Goal: Information Seeking & Learning: Compare options

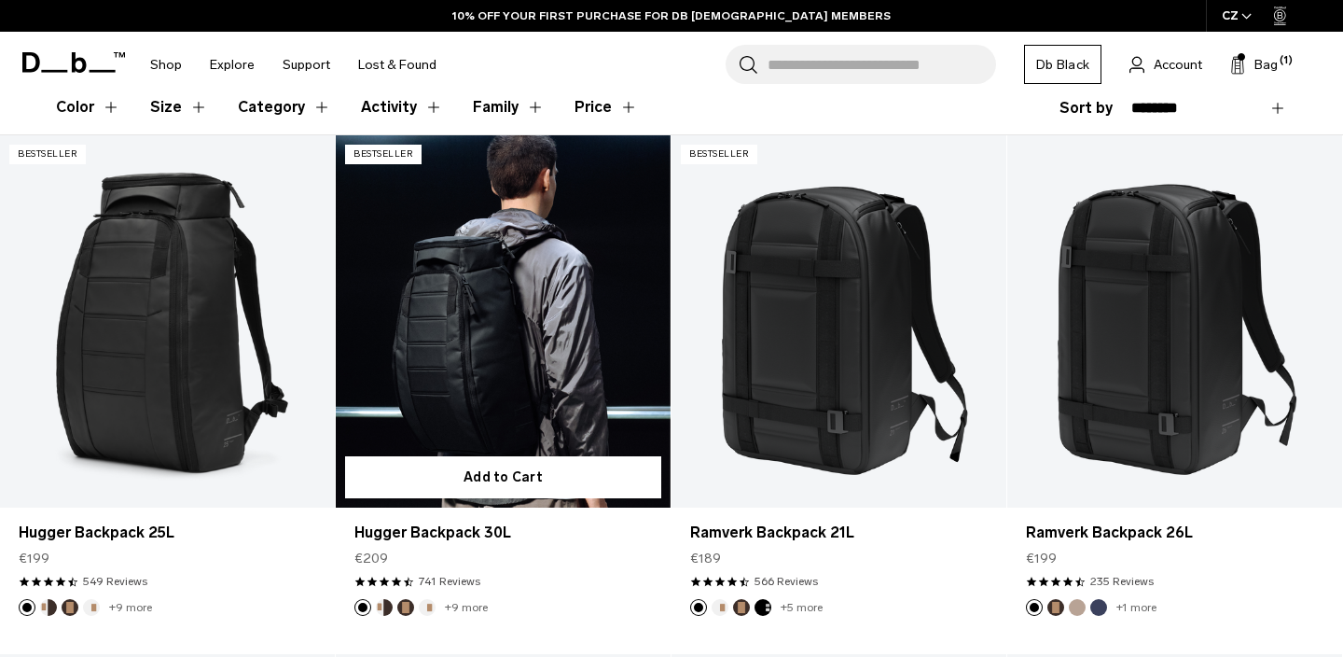
scroll to position [362, 0]
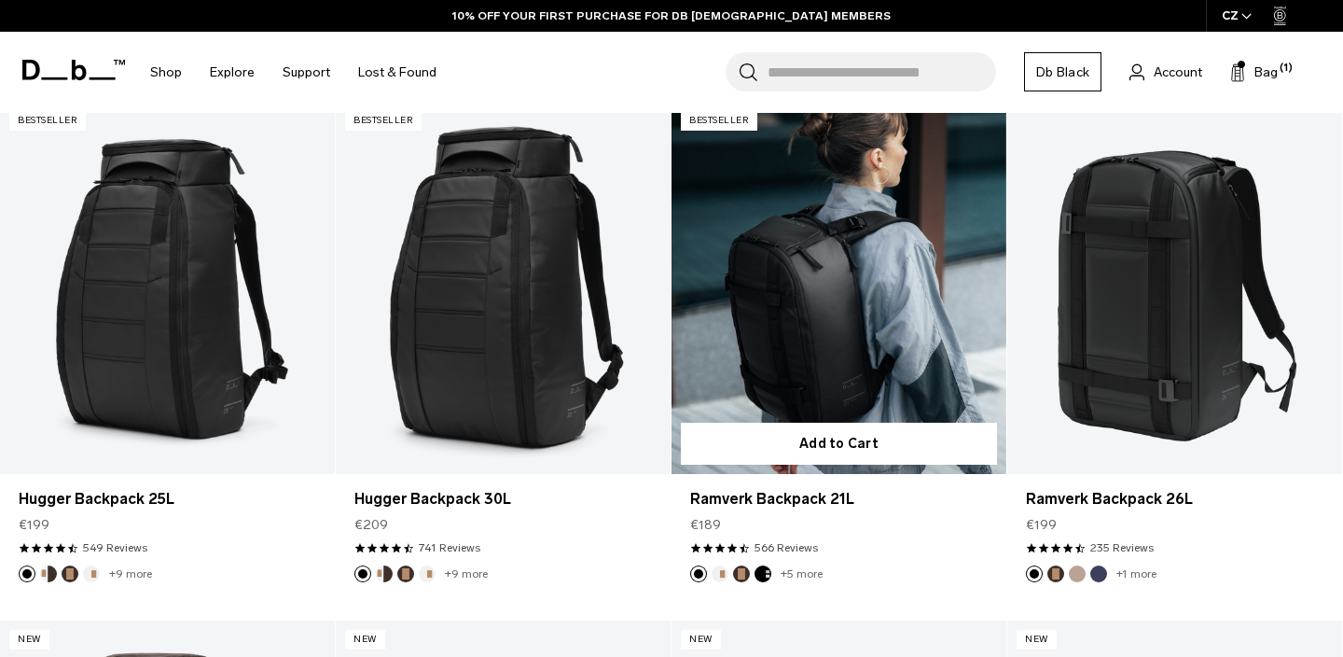
click at [865, 335] on link "Ramverk Backpack 21L" at bounding box center [838, 288] width 335 height 372
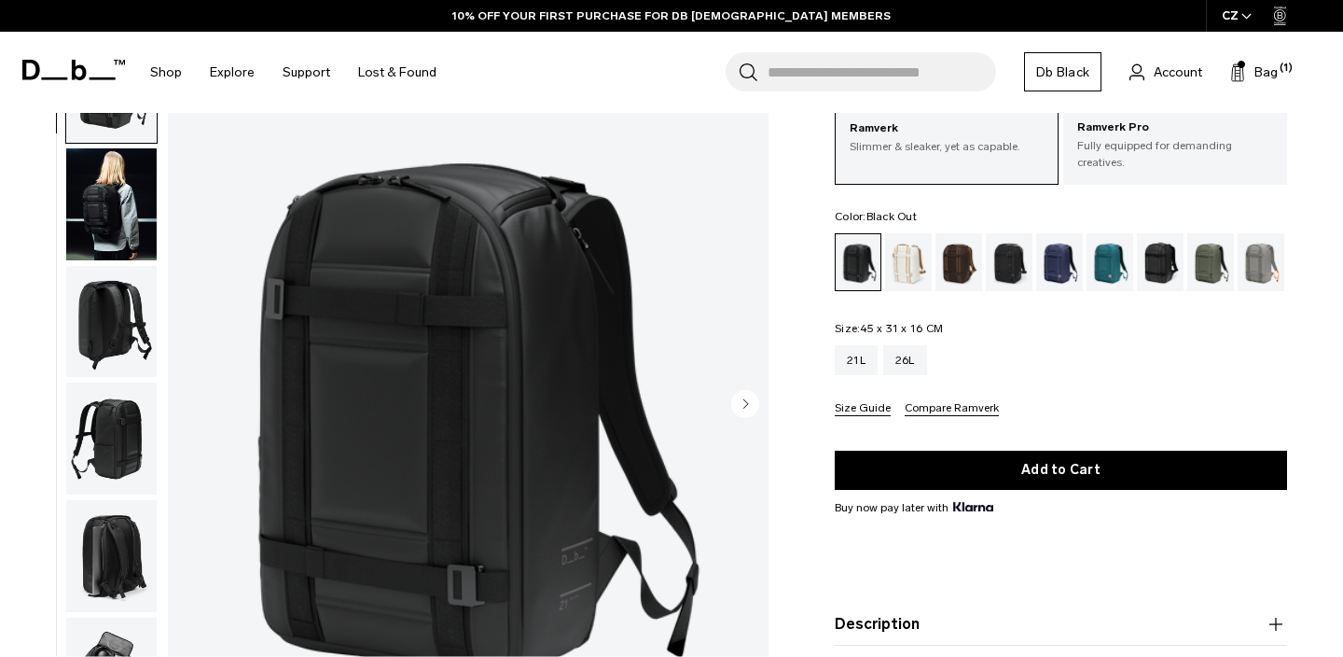
scroll to position [83, 0]
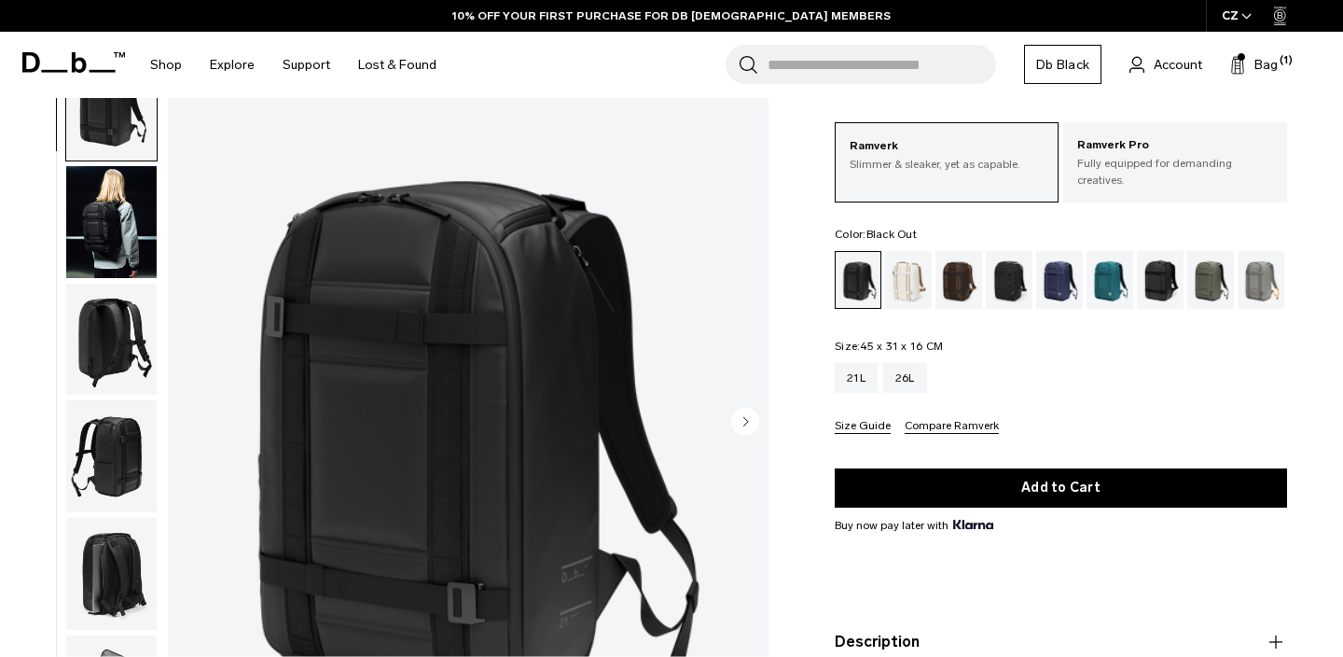
click at [748, 415] on circle "Next slide" at bounding box center [745, 421] width 28 height 28
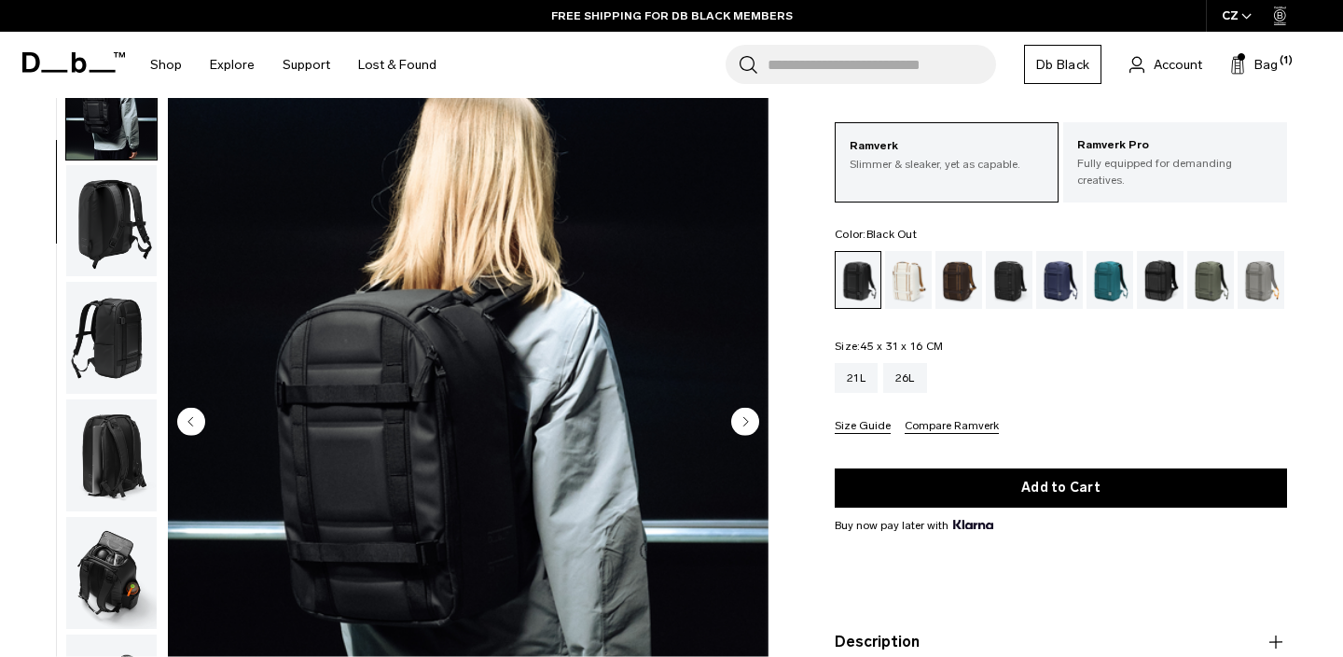
click at [748, 415] on circle "Next slide" at bounding box center [745, 421] width 28 height 28
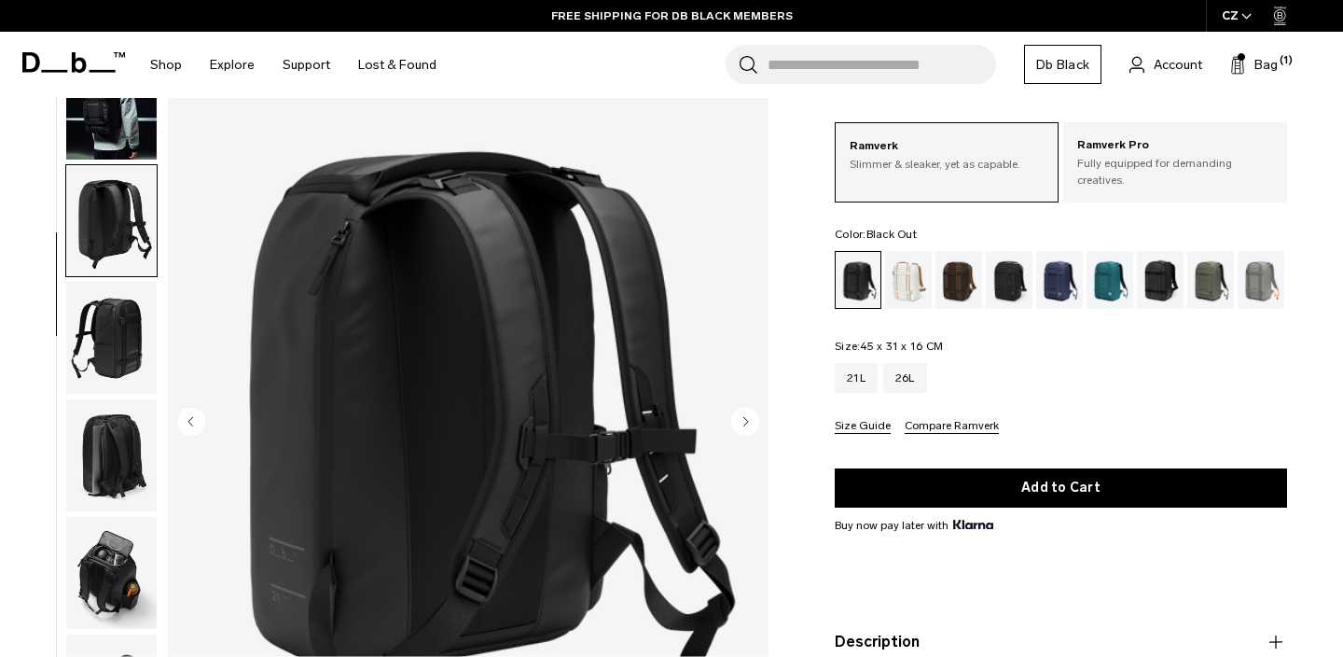
scroll to position [195, 0]
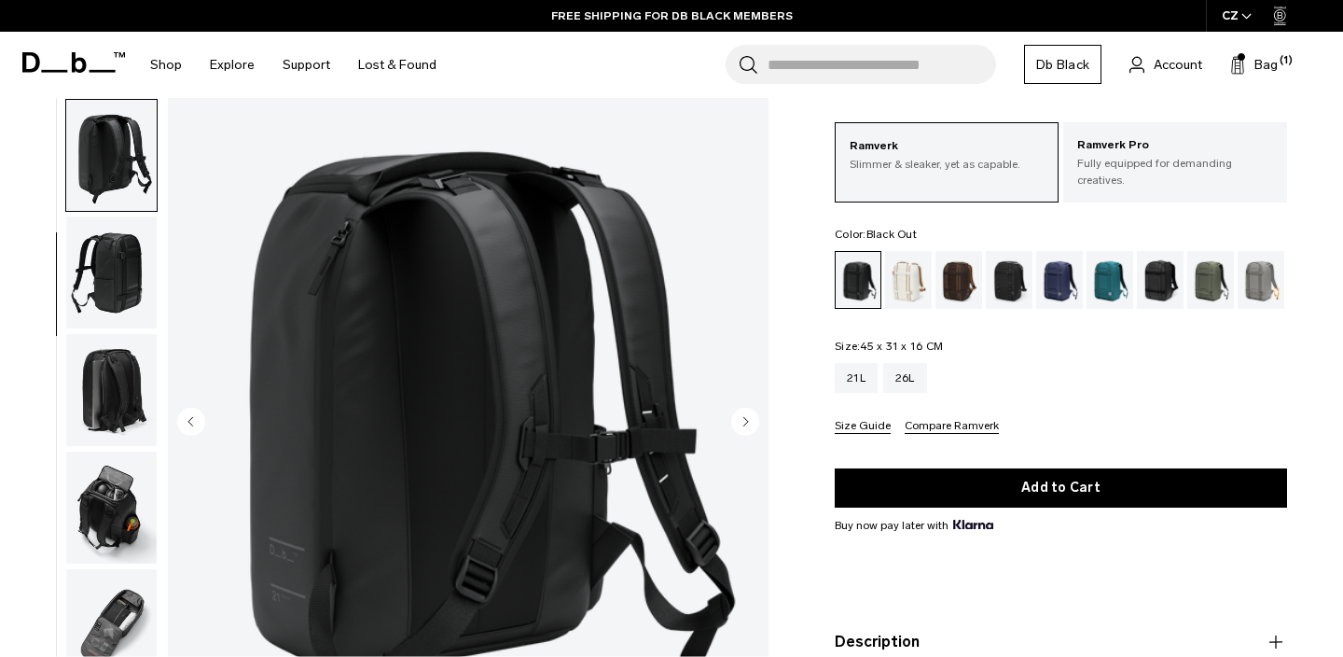
click at [754, 423] on circle "Next slide" at bounding box center [745, 421] width 28 height 28
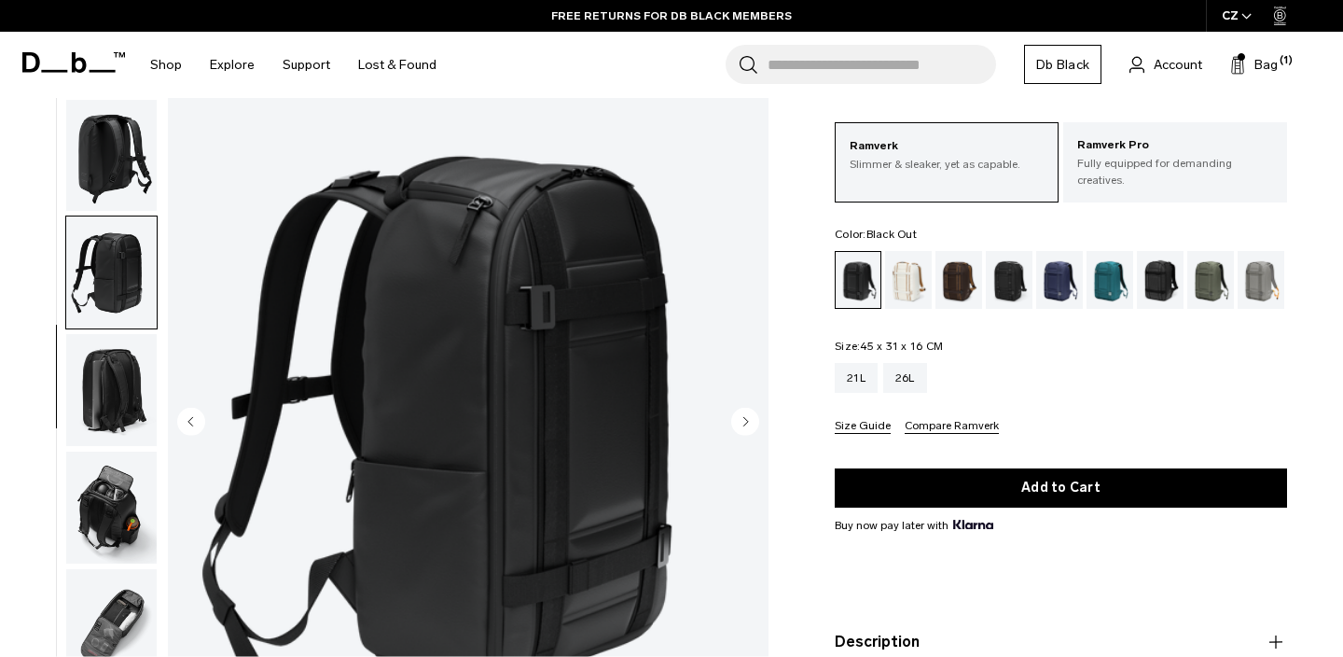
click at [741, 417] on circle "Next slide" at bounding box center [745, 421] width 28 height 28
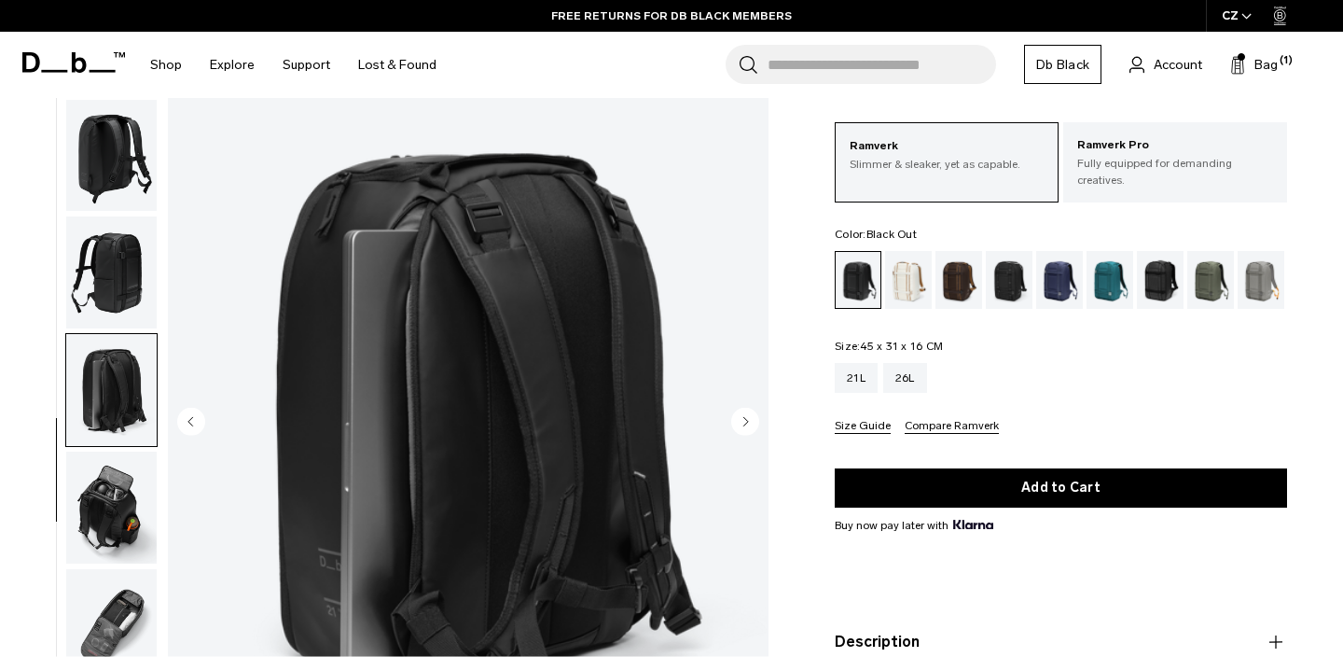
click at [741, 416] on circle "Next slide" at bounding box center [745, 421] width 28 height 28
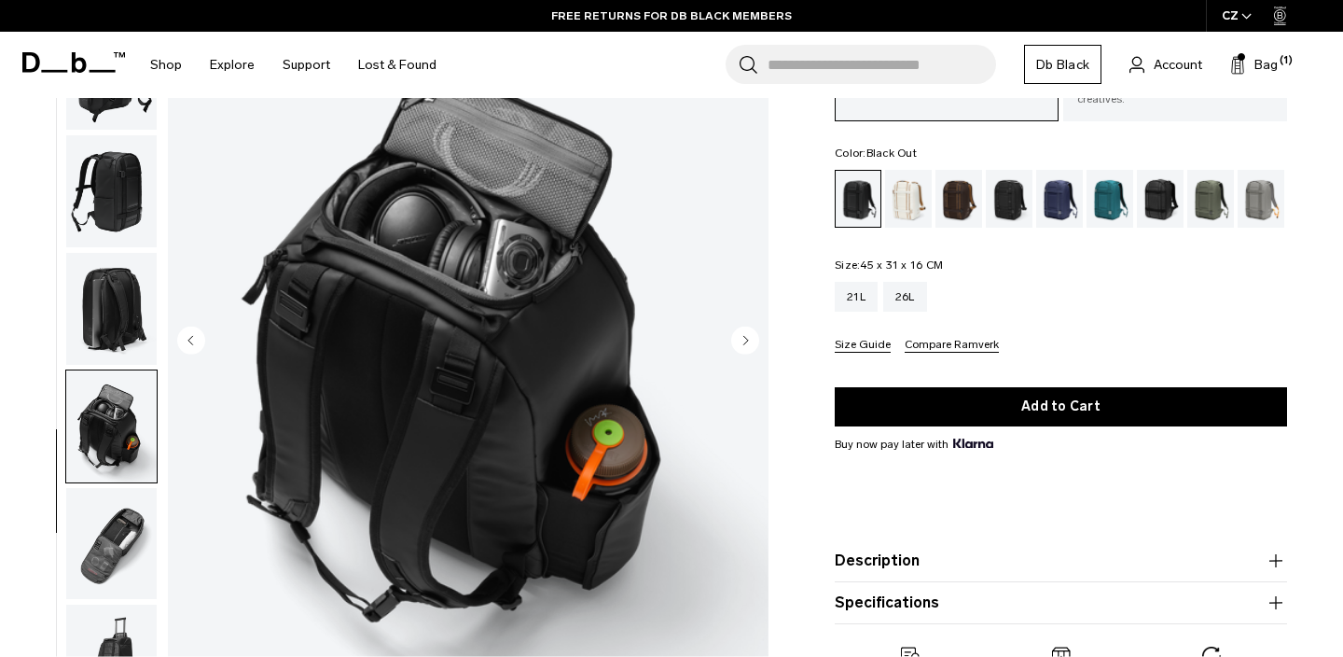
scroll to position [168, 0]
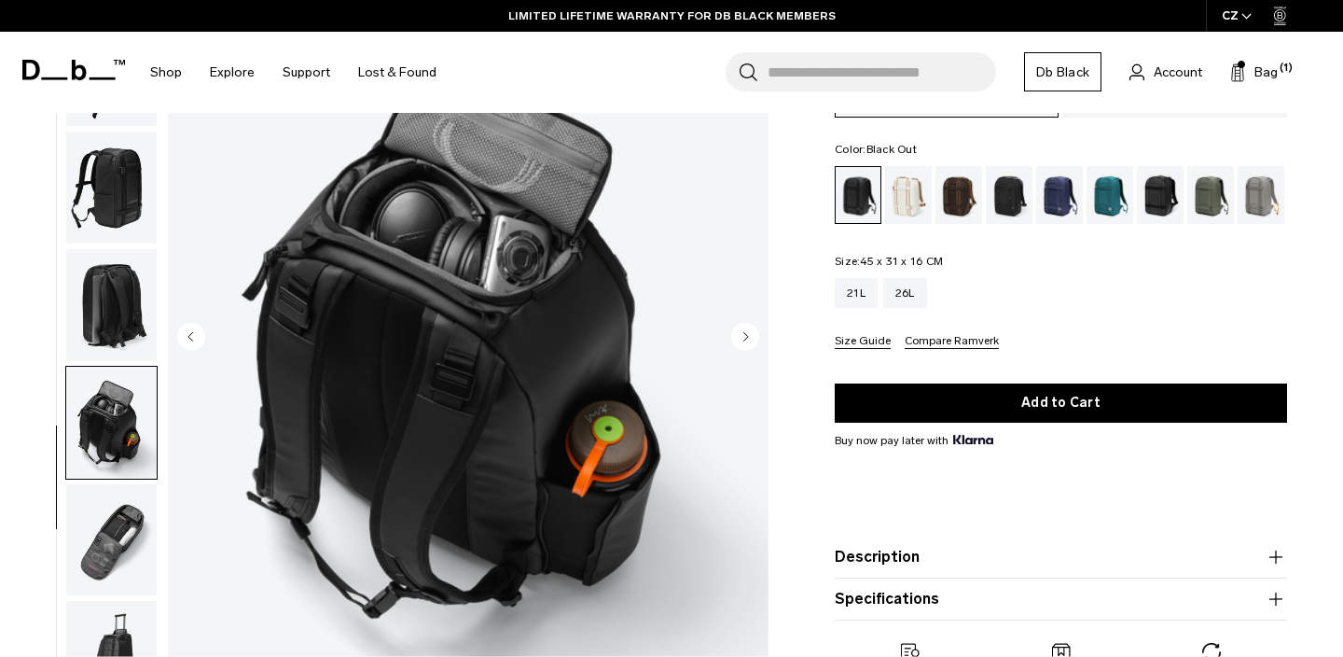
click at [743, 337] on circle "Next slide" at bounding box center [745, 336] width 28 height 28
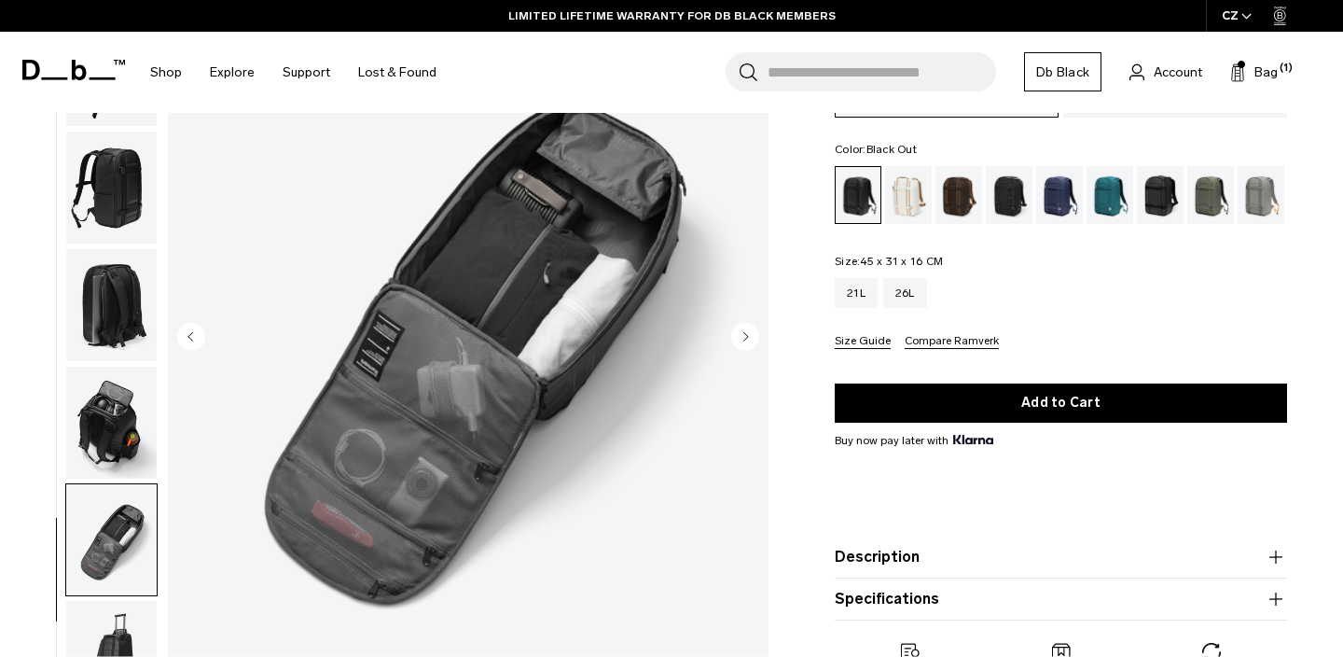
click at [743, 337] on circle "Next slide" at bounding box center [745, 336] width 28 height 28
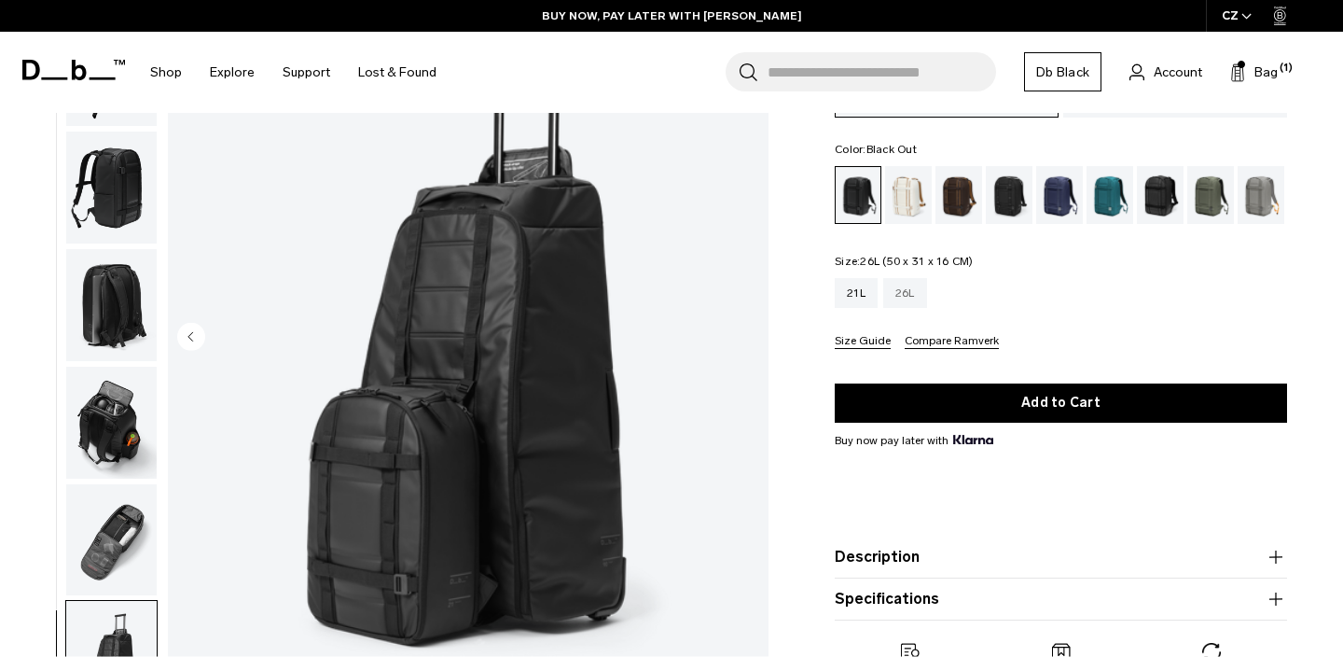
click at [895, 291] on div "26L" at bounding box center [905, 293] width 44 height 30
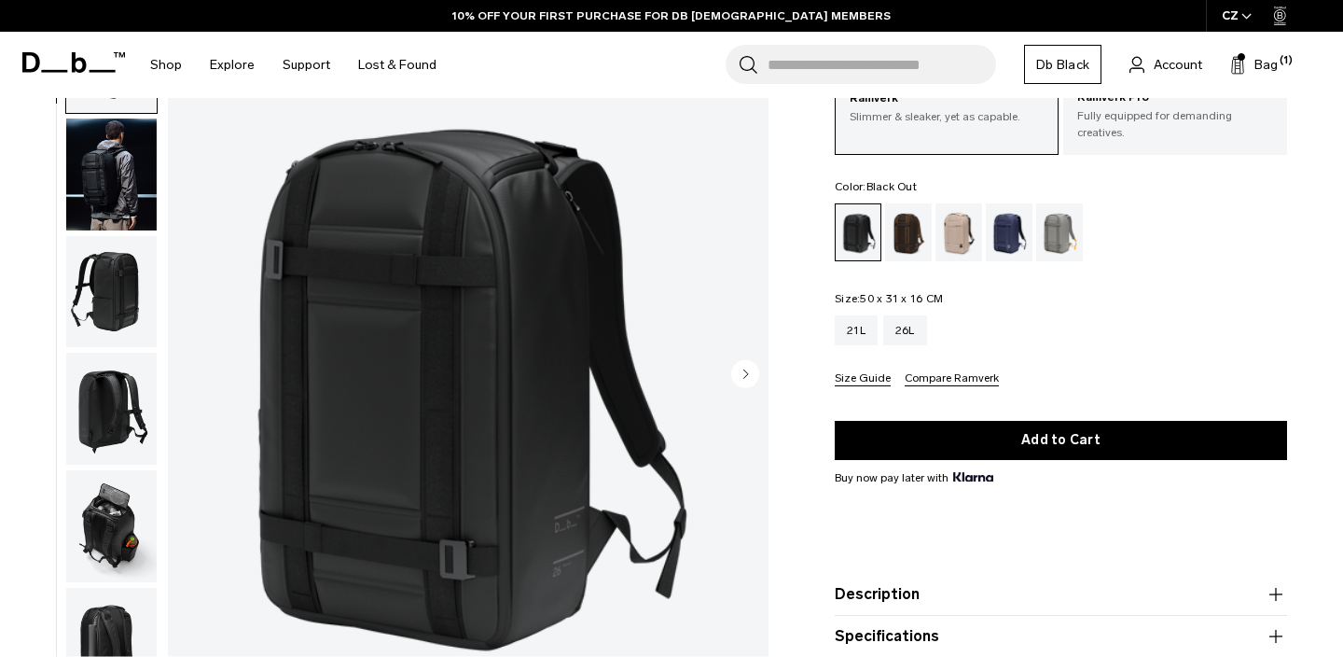
scroll to position [131, 0]
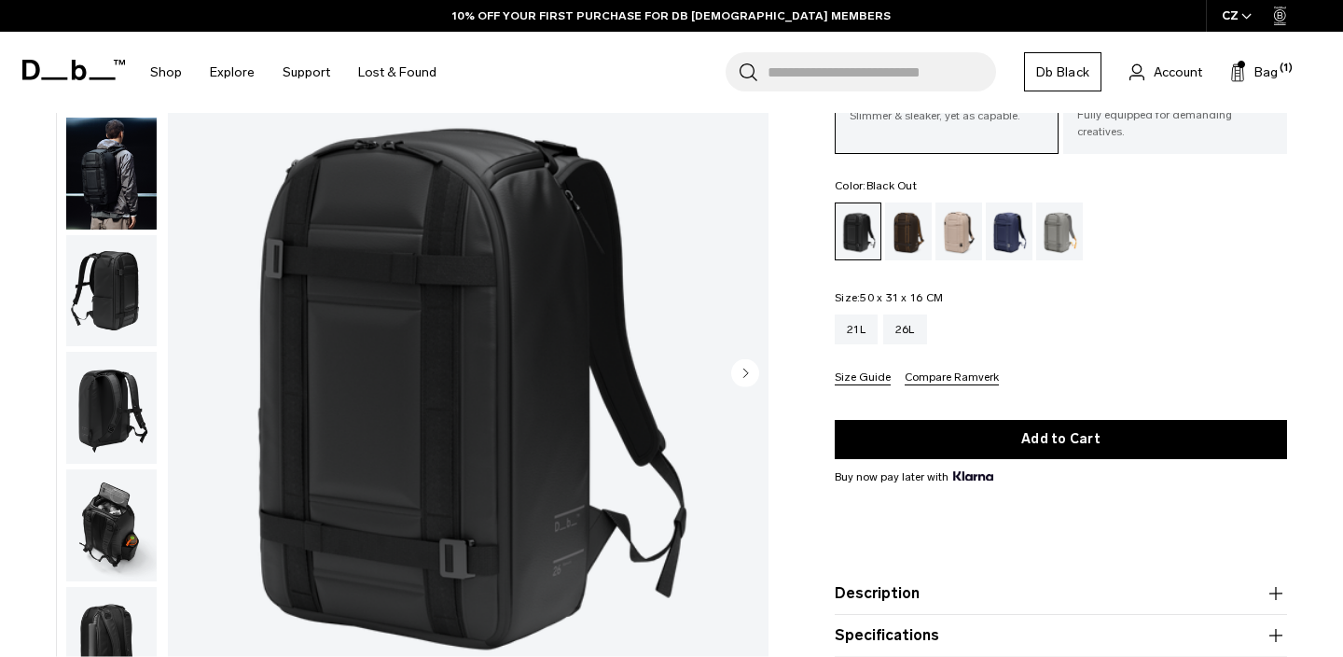
click at [743, 366] on circle "Next slide" at bounding box center [745, 372] width 28 height 28
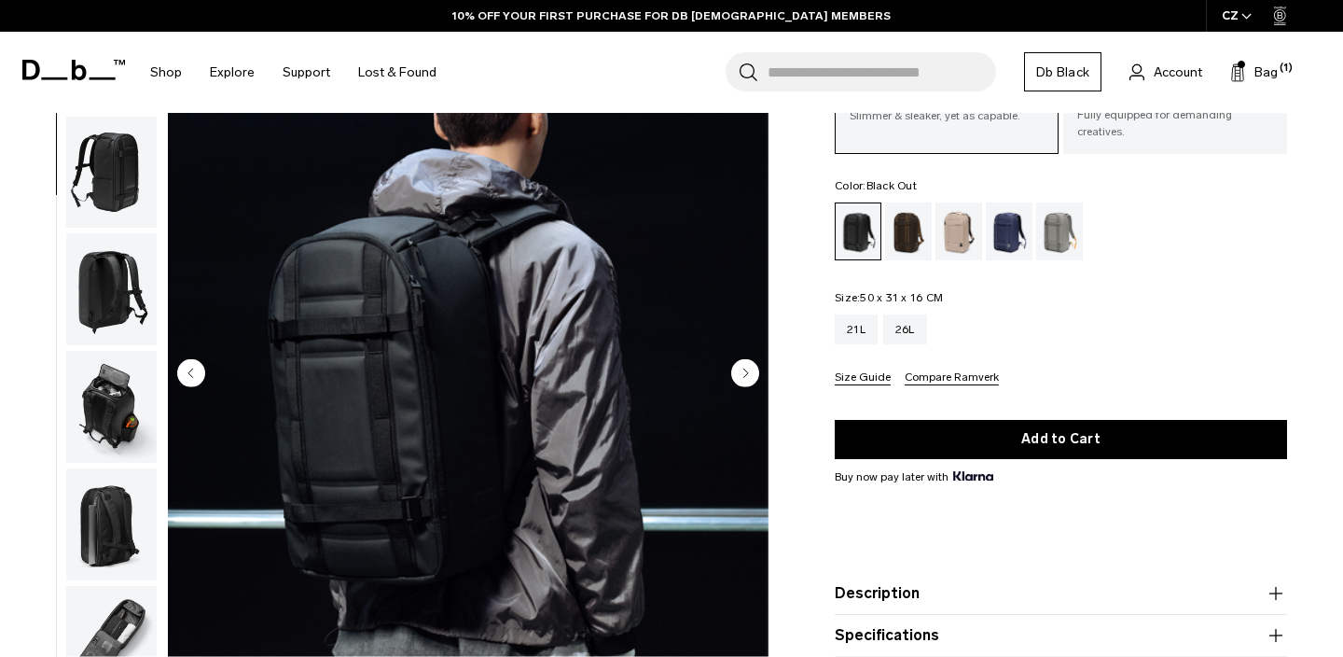
click at [743, 366] on circle "Next slide" at bounding box center [745, 372] width 28 height 28
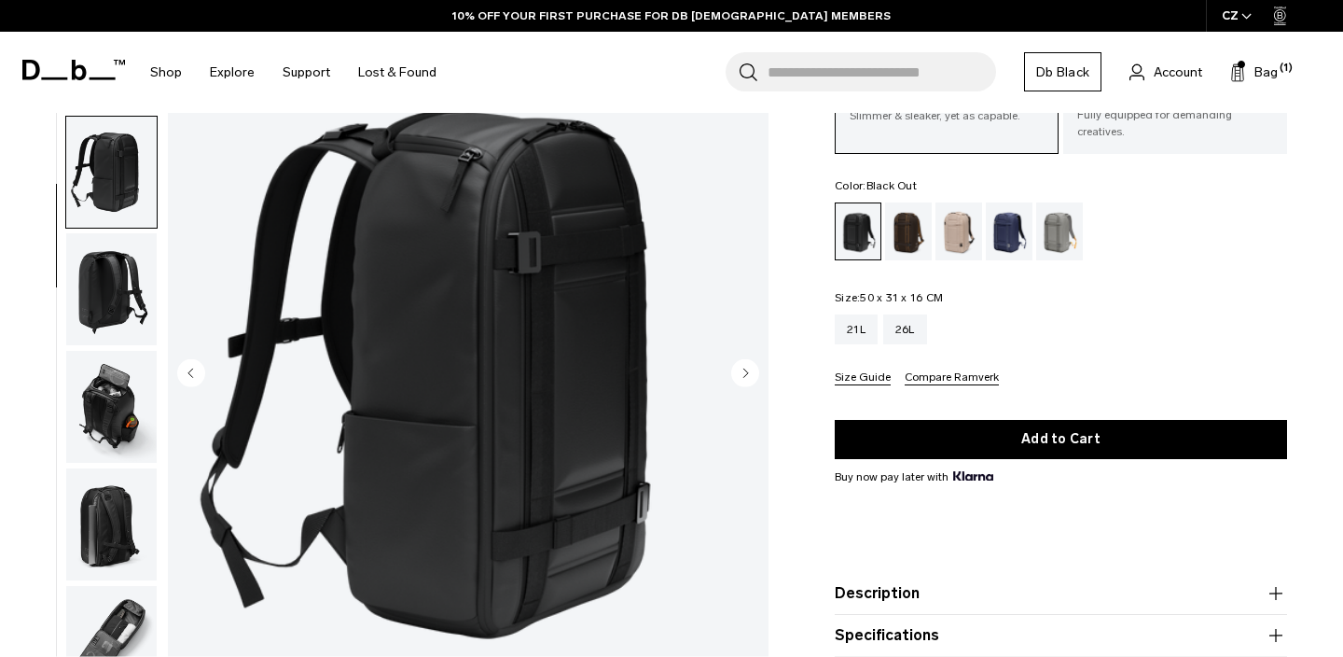
scroll to position [195, 0]
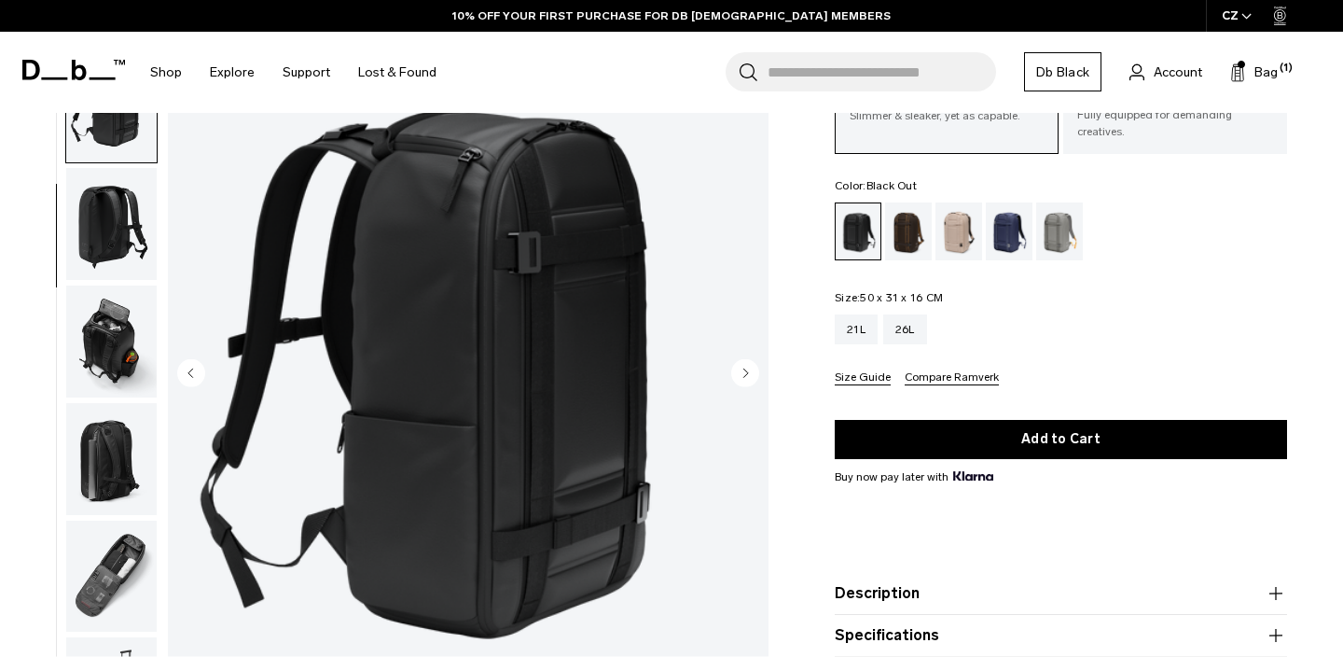
click at [742, 366] on circle "Next slide" at bounding box center [745, 372] width 28 height 28
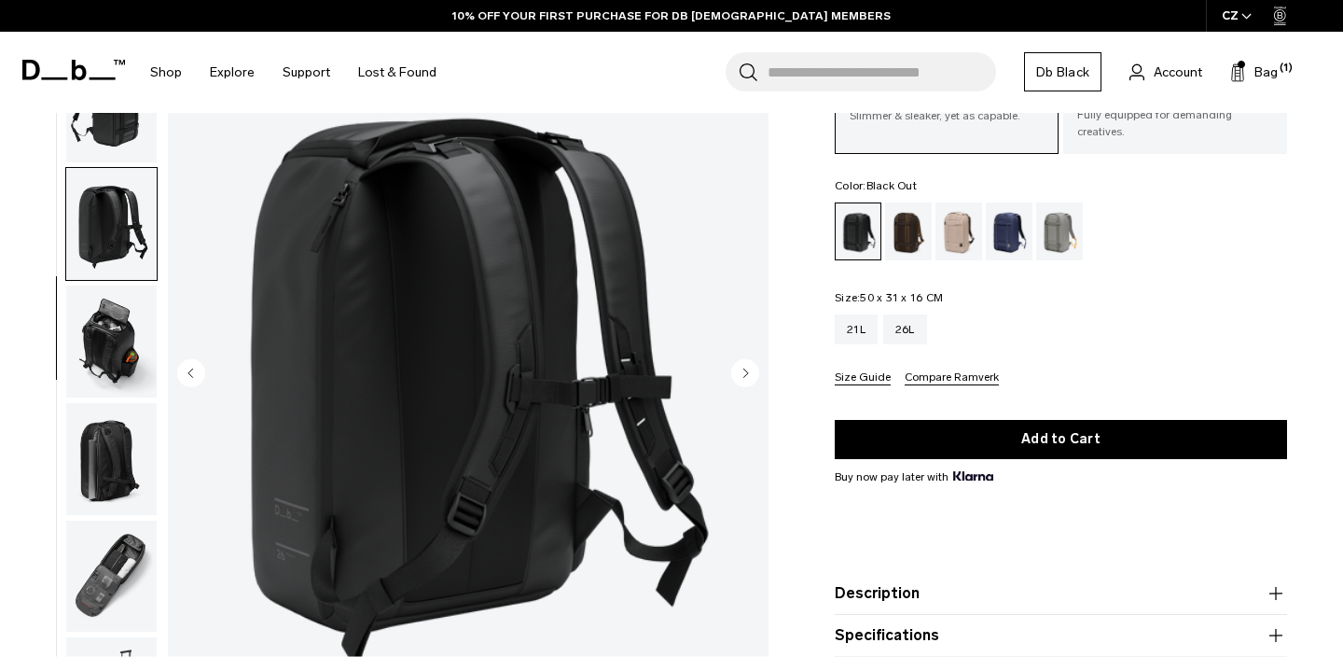
click at [742, 366] on circle "Next slide" at bounding box center [745, 372] width 28 height 28
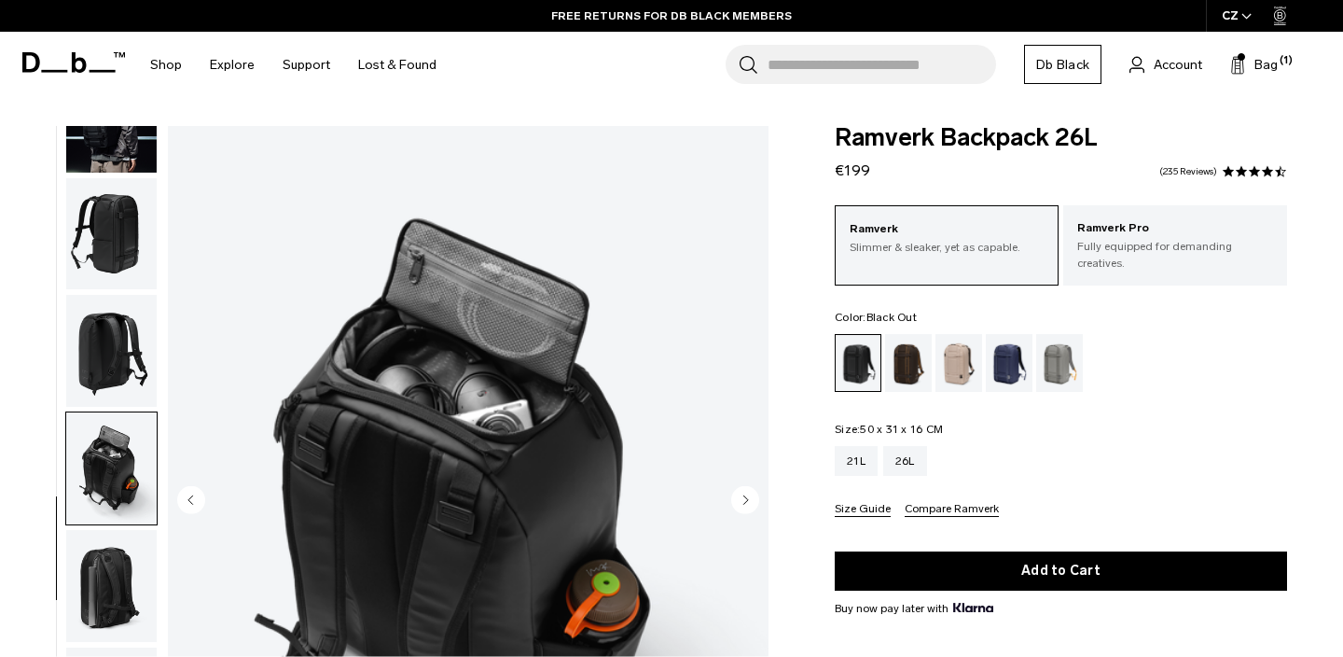
scroll to position [0, 0]
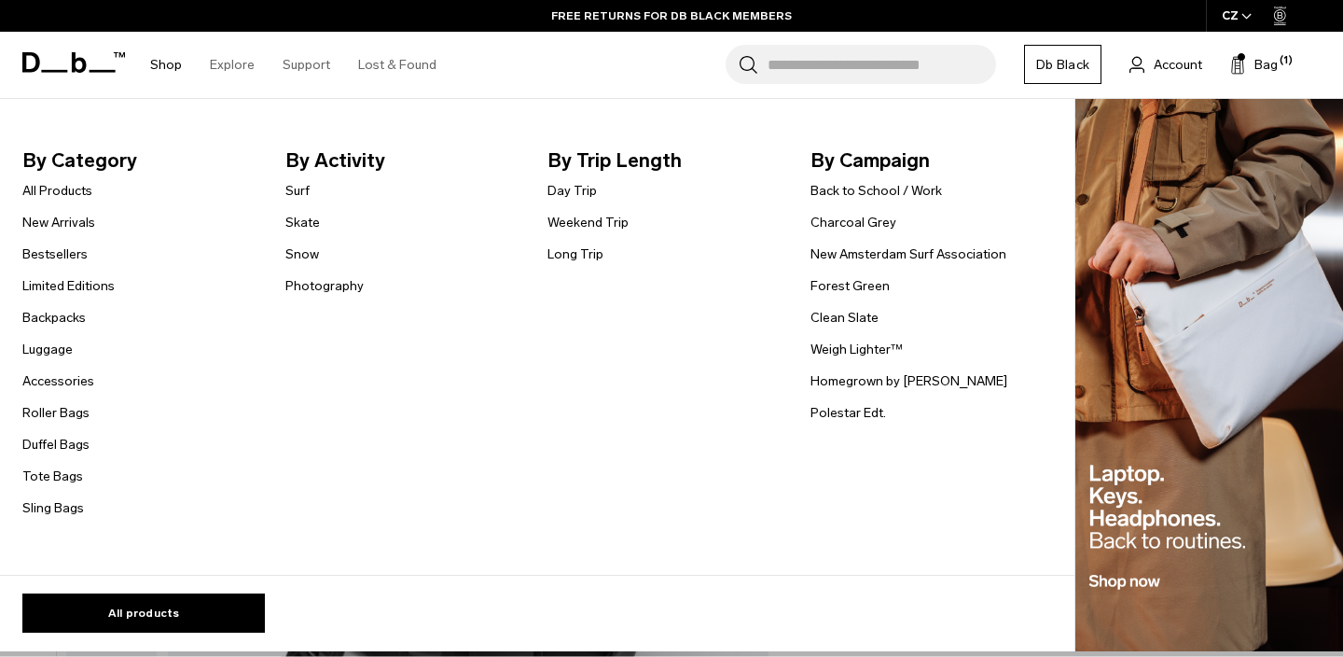
click at [161, 66] on link "Shop" at bounding box center [166, 65] width 32 height 66
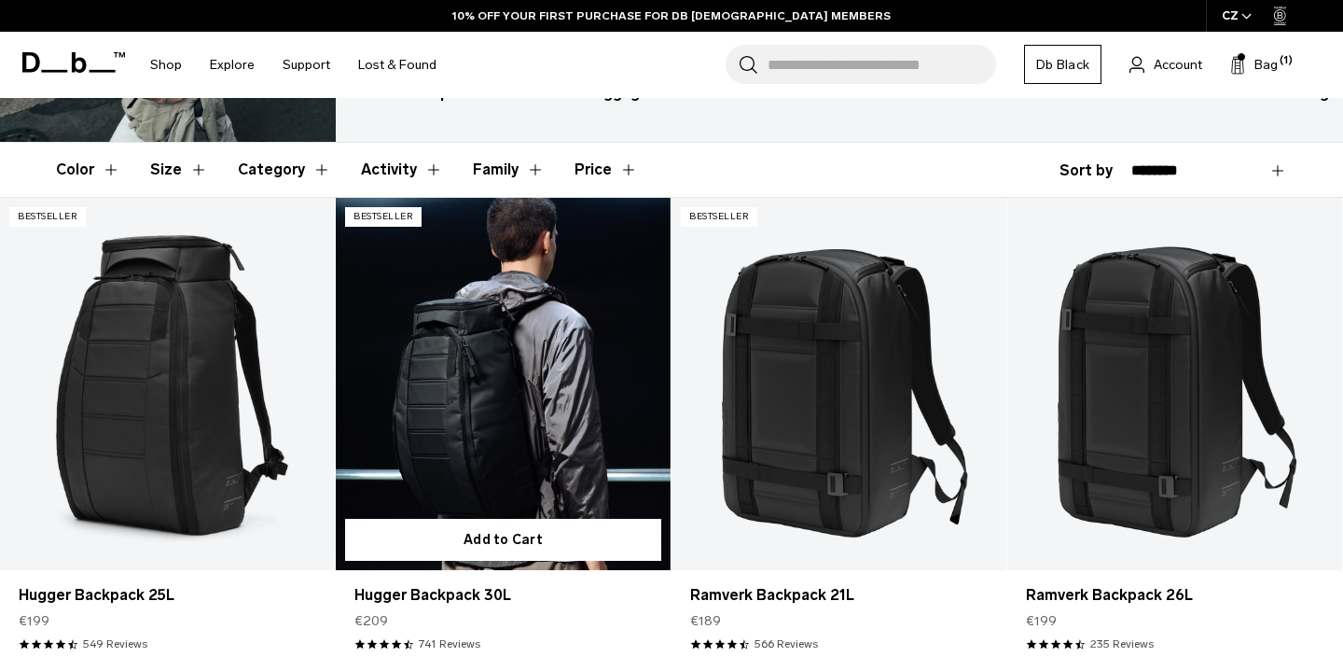
click at [505, 379] on link "Hugger Backpack 30L" at bounding box center [503, 384] width 335 height 372
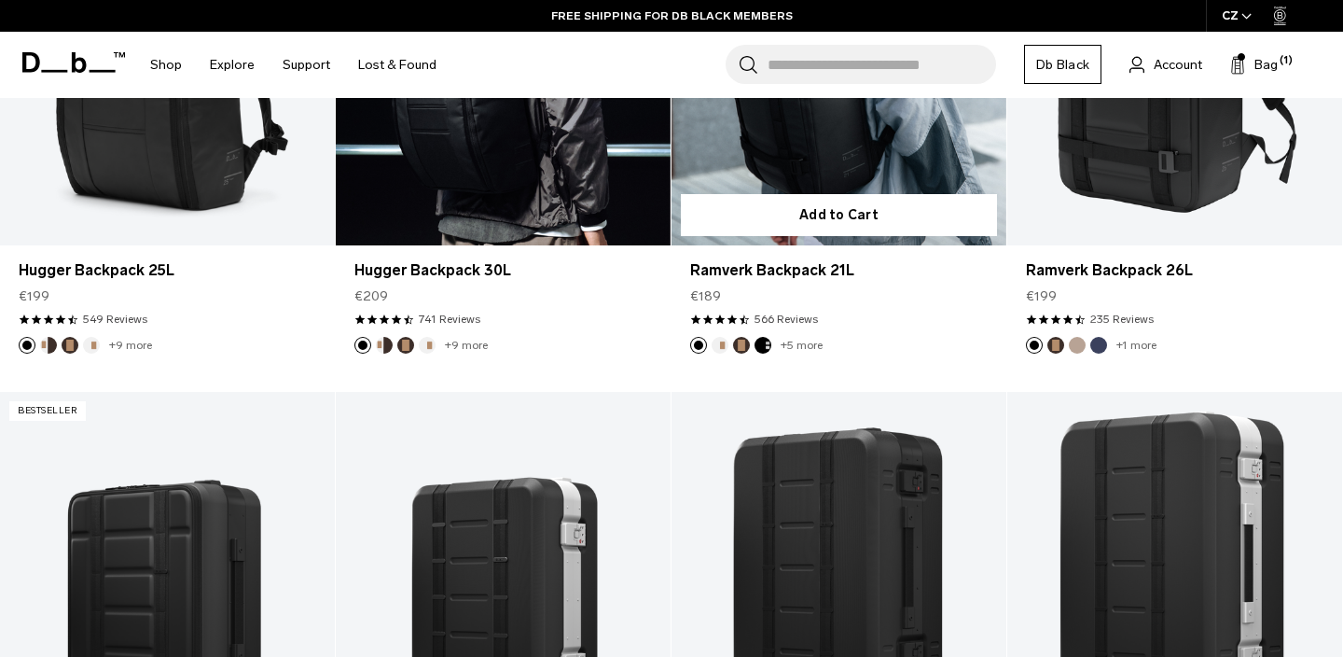
scroll to position [545, 0]
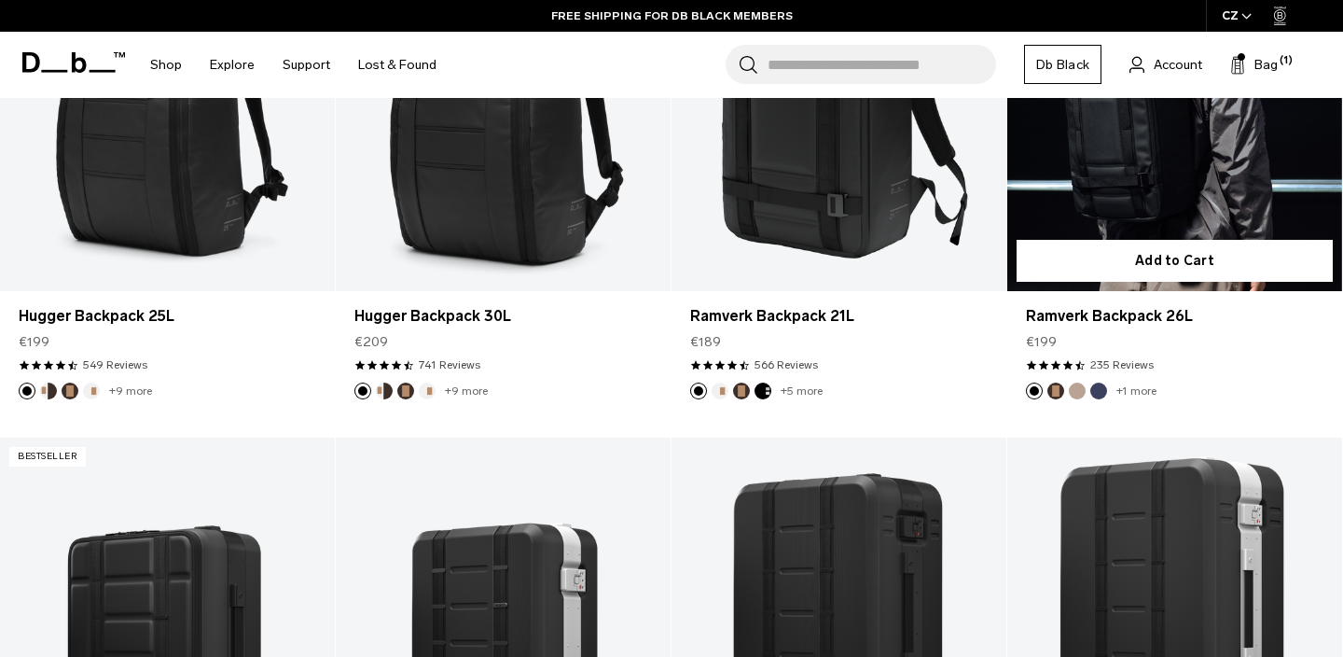
click at [1141, 197] on link "Ramverk Backpack 26L" at bounding box center [1174, 105] width 335 height 372
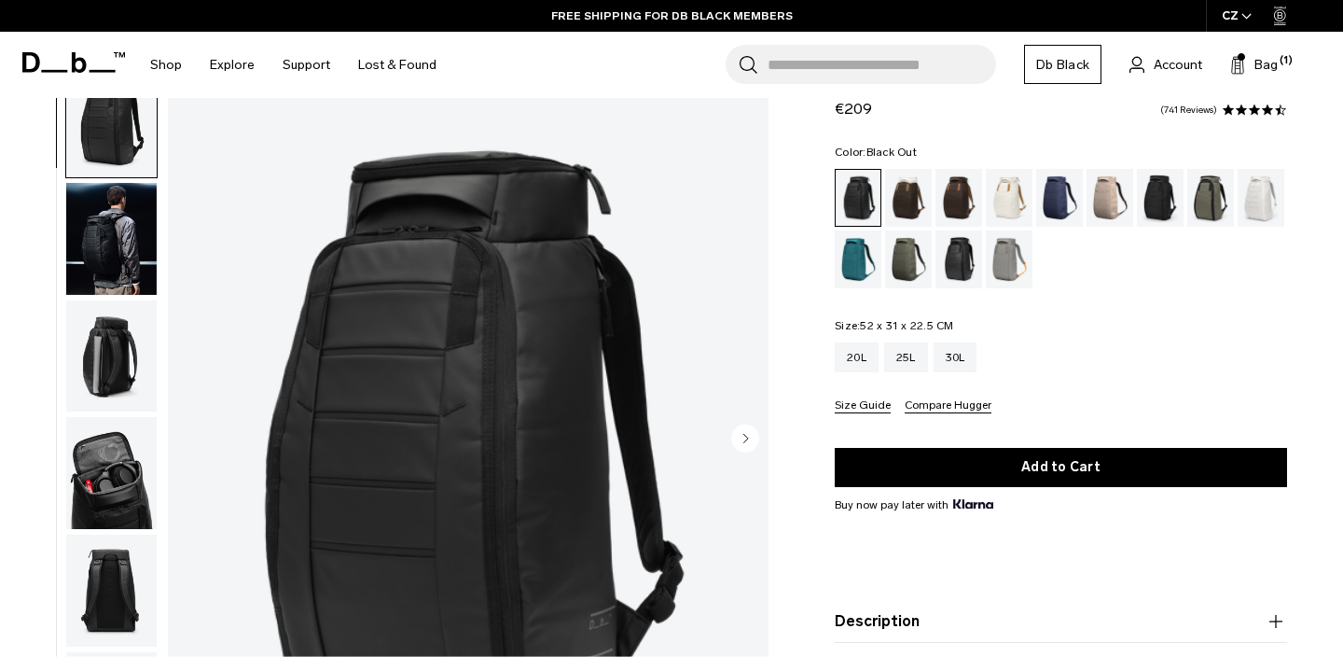
scroll to position [63, 0]
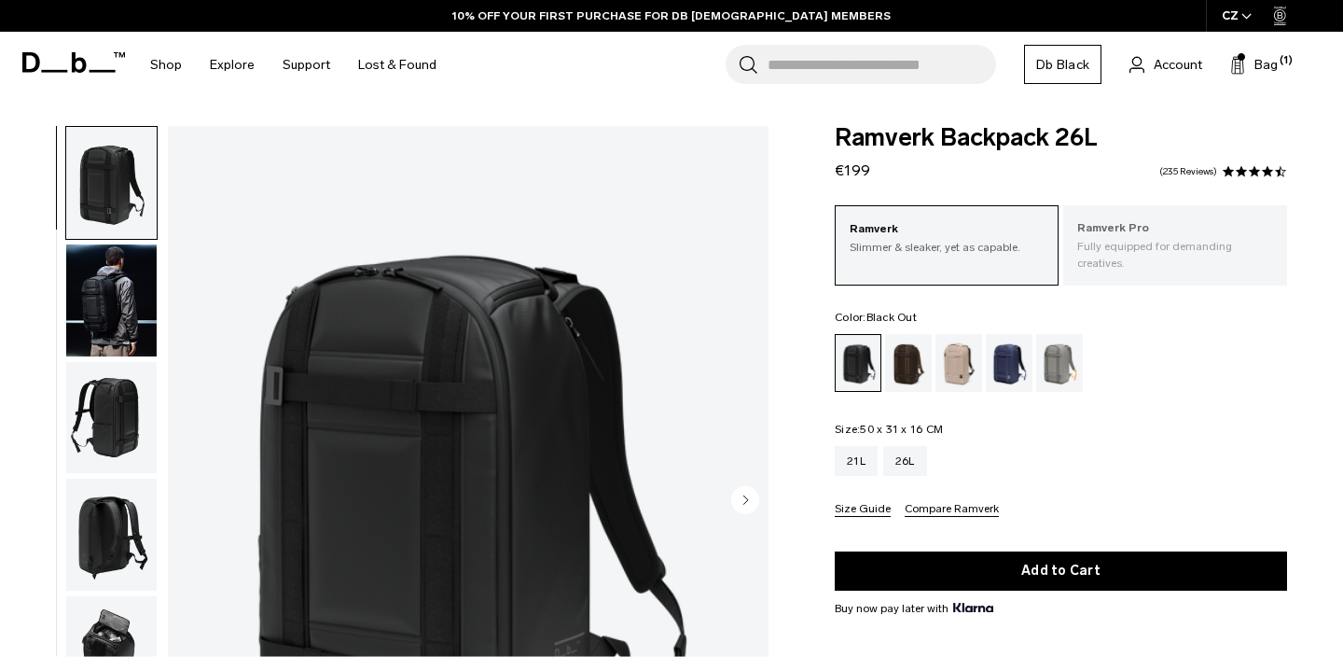
click at [1153, 251] on p "Fully equipped for demanding creatives." at bounding box center [1175, 255] width 196 height 34
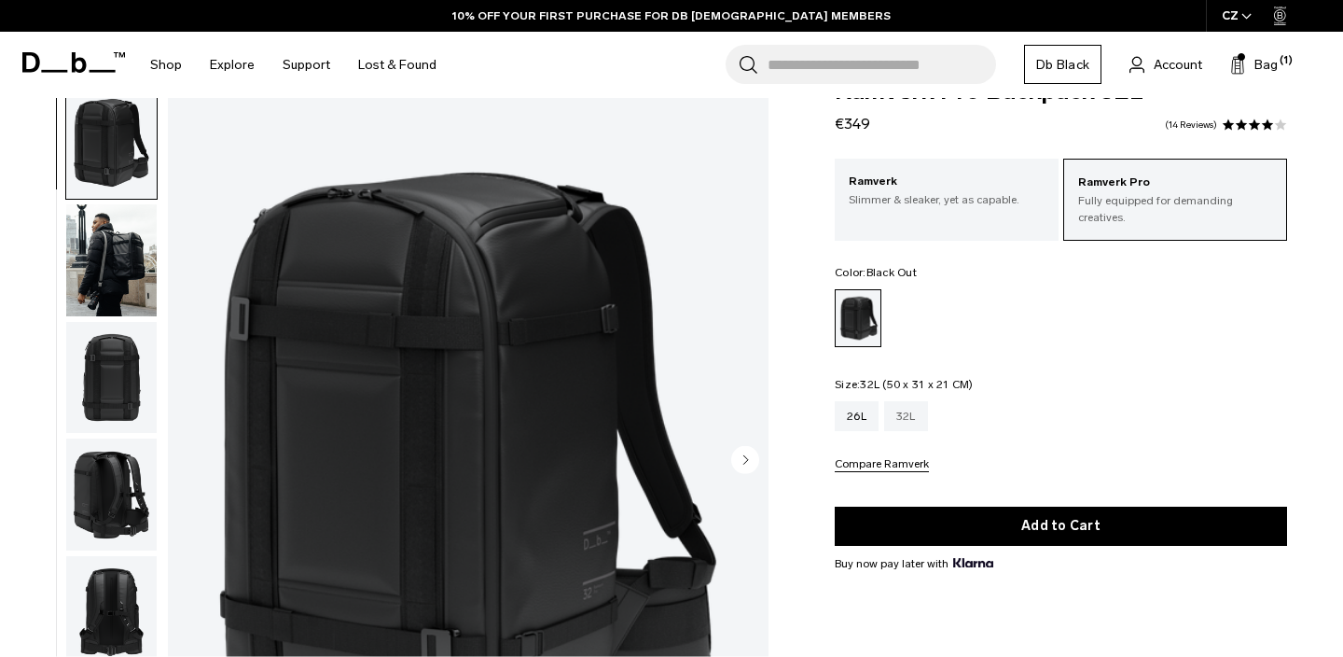
scroll to position [60, 0]
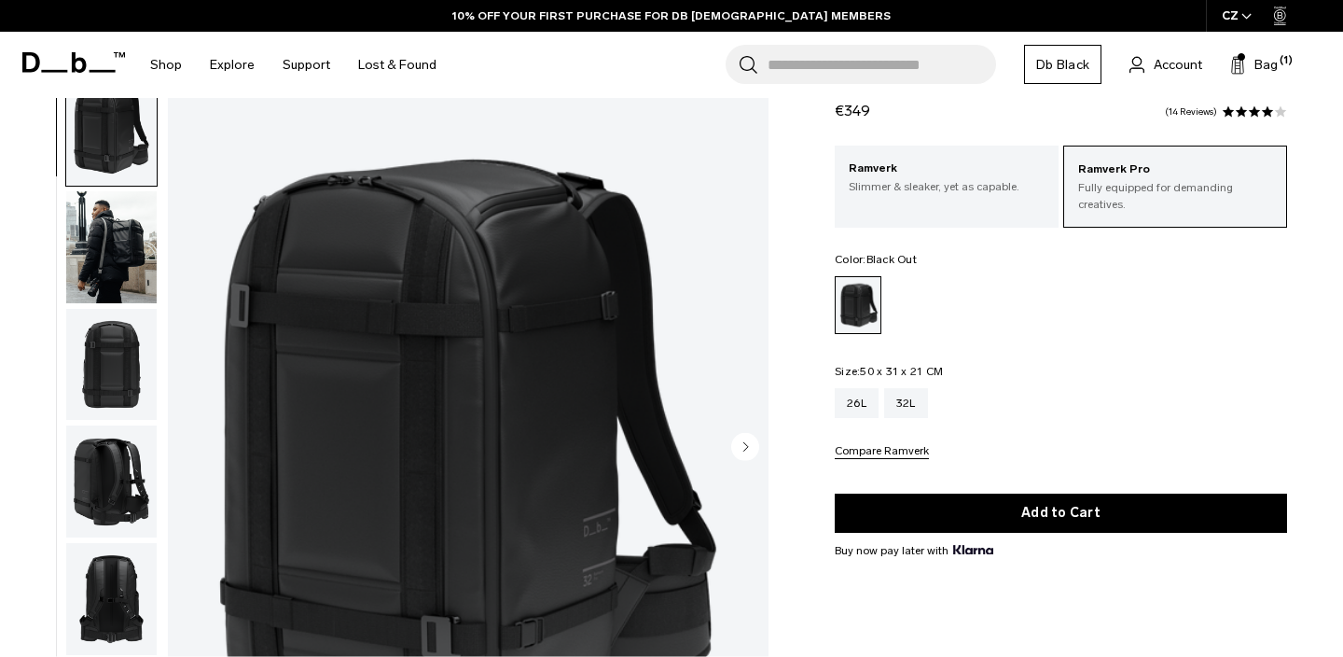
click at [141, 258] on img "button" at bounding box center [111, 246] width 90 height 112
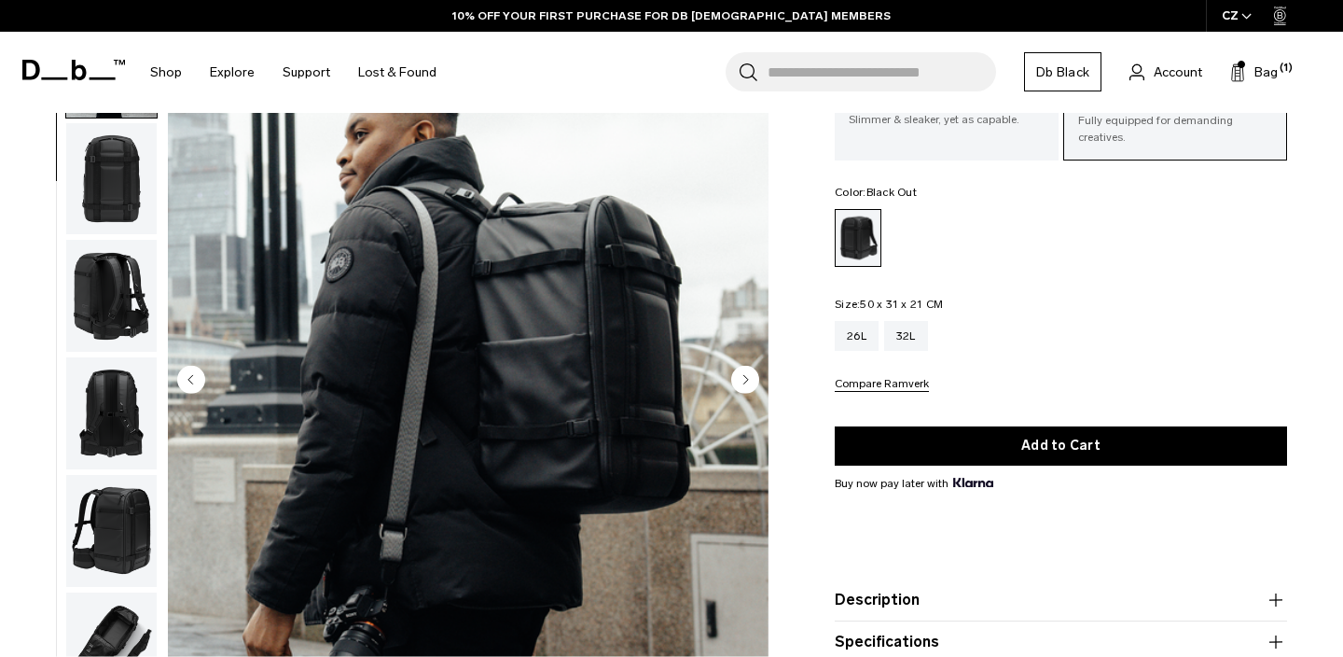
scroll to position [125, 0]
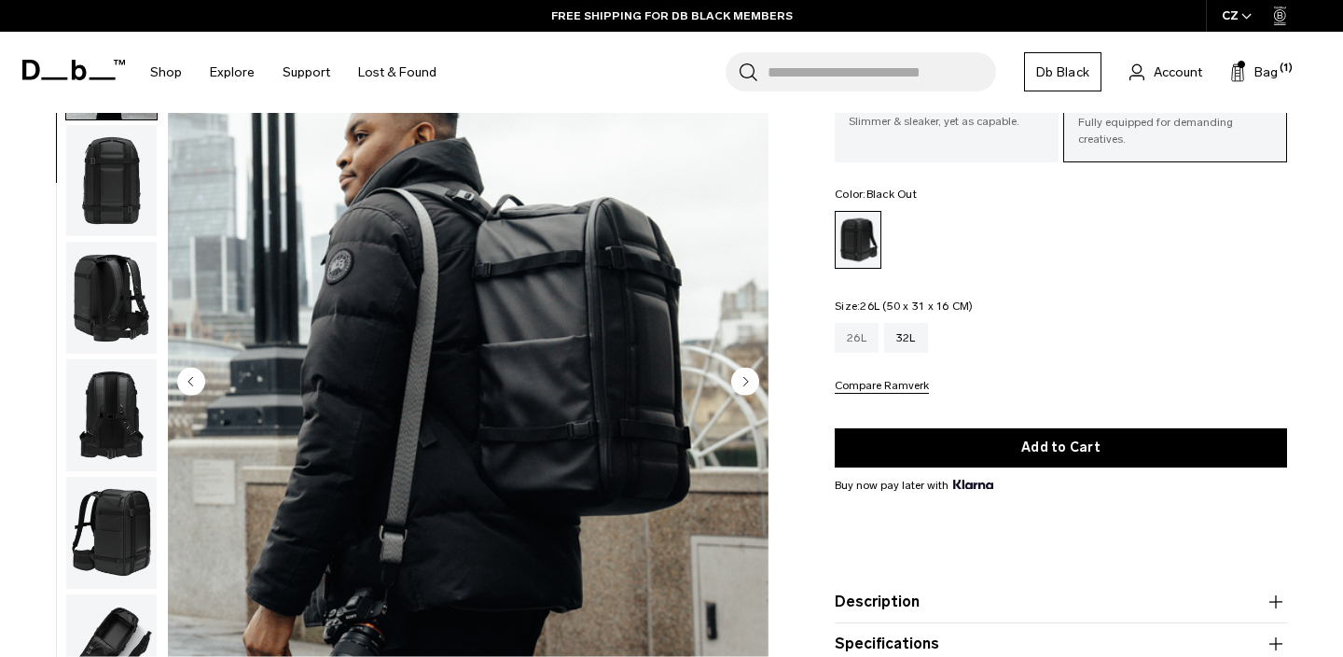
click at [850, 340] on div "26L" at bounding box center [857, 338] width 44 height 30
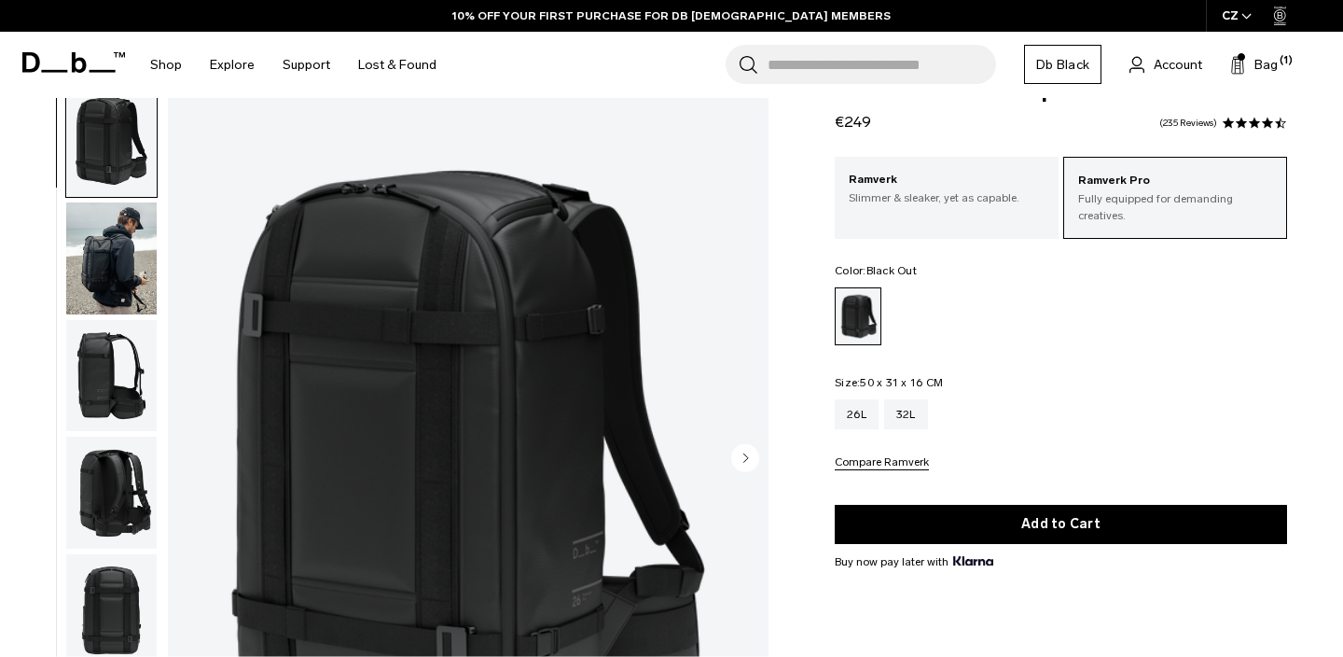
scroll to position [51, 0]
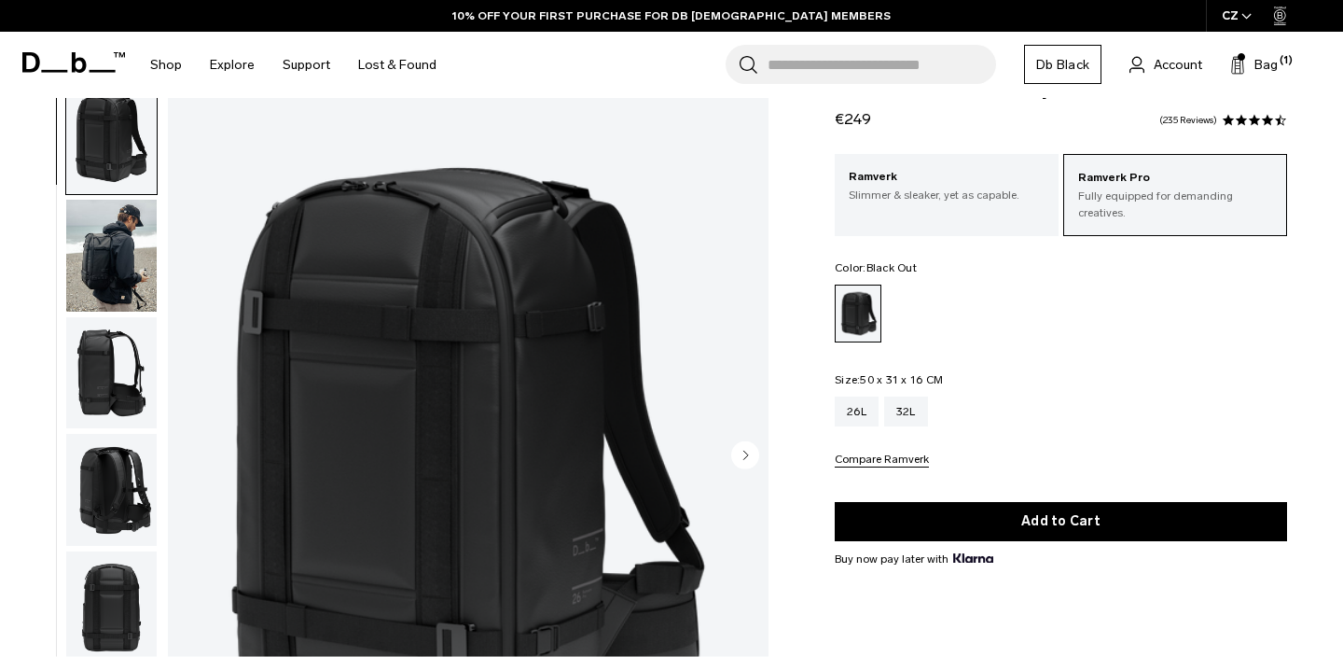
click at [933, 249] on div "Ramverk Pro Fully equipped for demanding creatives. Ramverk Slimmer & sleaker, …" at bounding box center [1061, 310] width 452 height 313
click at [947, 200] on p "Slimmer & sleaker, yet as capable." at bounding box center [947, 195] width 196 height 17
